Goal: Information Seeking & Learning: Learn about a topic

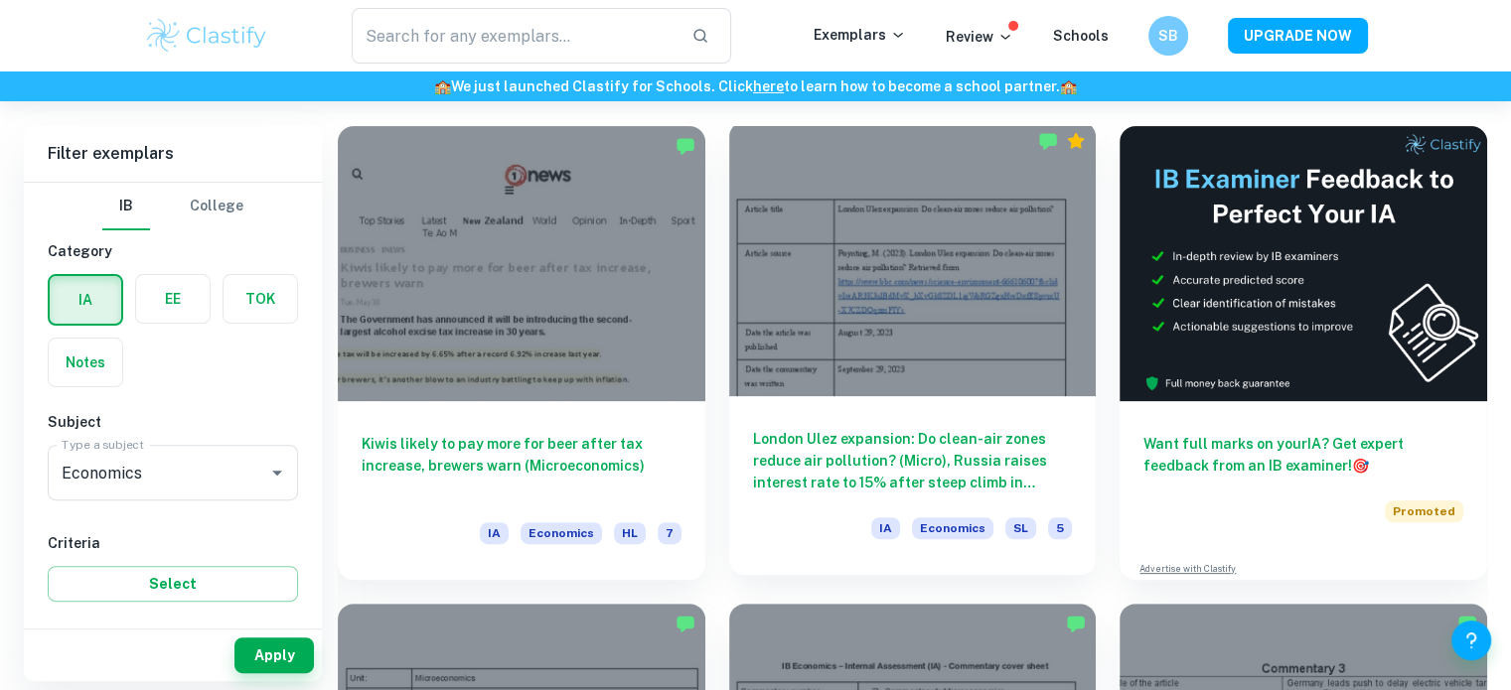
scroll to position [544, 0]
click at [903, 383] on div at bounding box center [913, 257] width 368 height 275
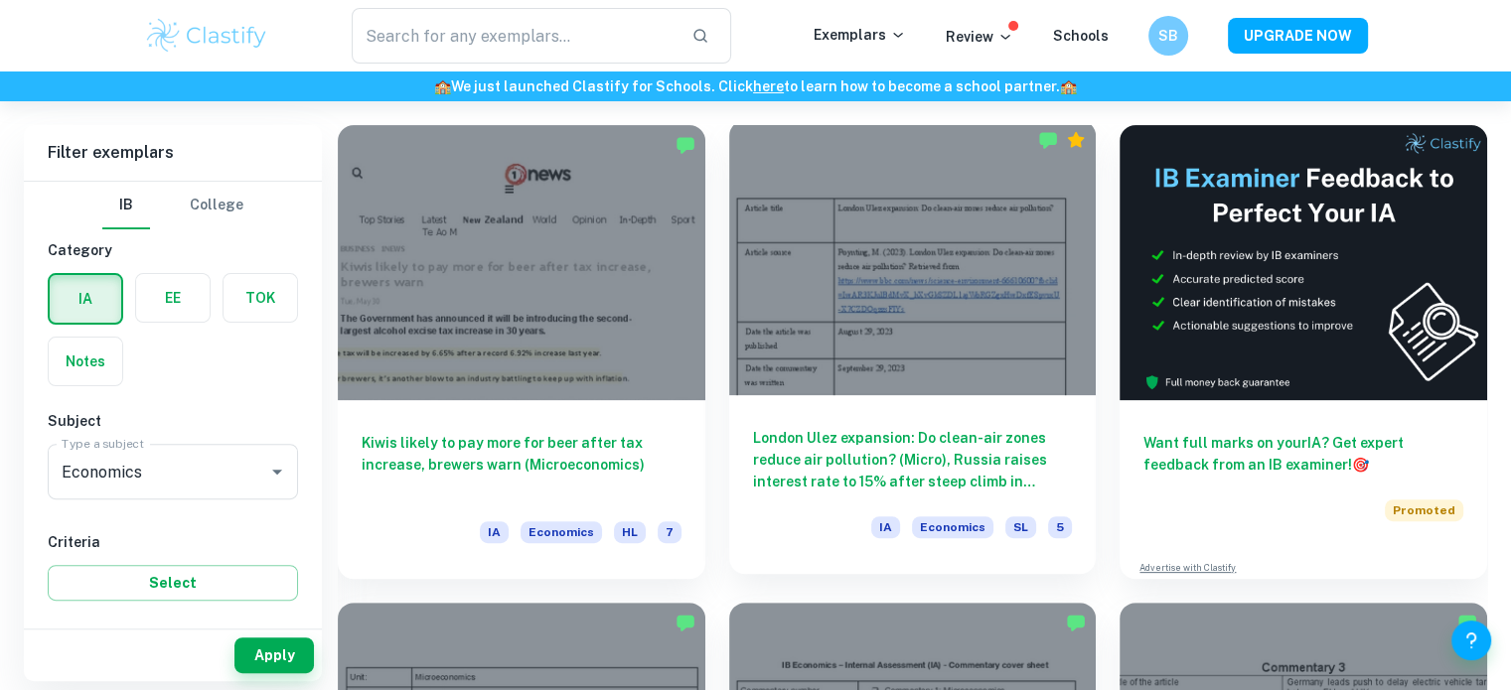
click at [903, 383] on div at bounding box center [913, 257] width 368 height 275
